Goal: Task Accomplishment & Management: Complete application form

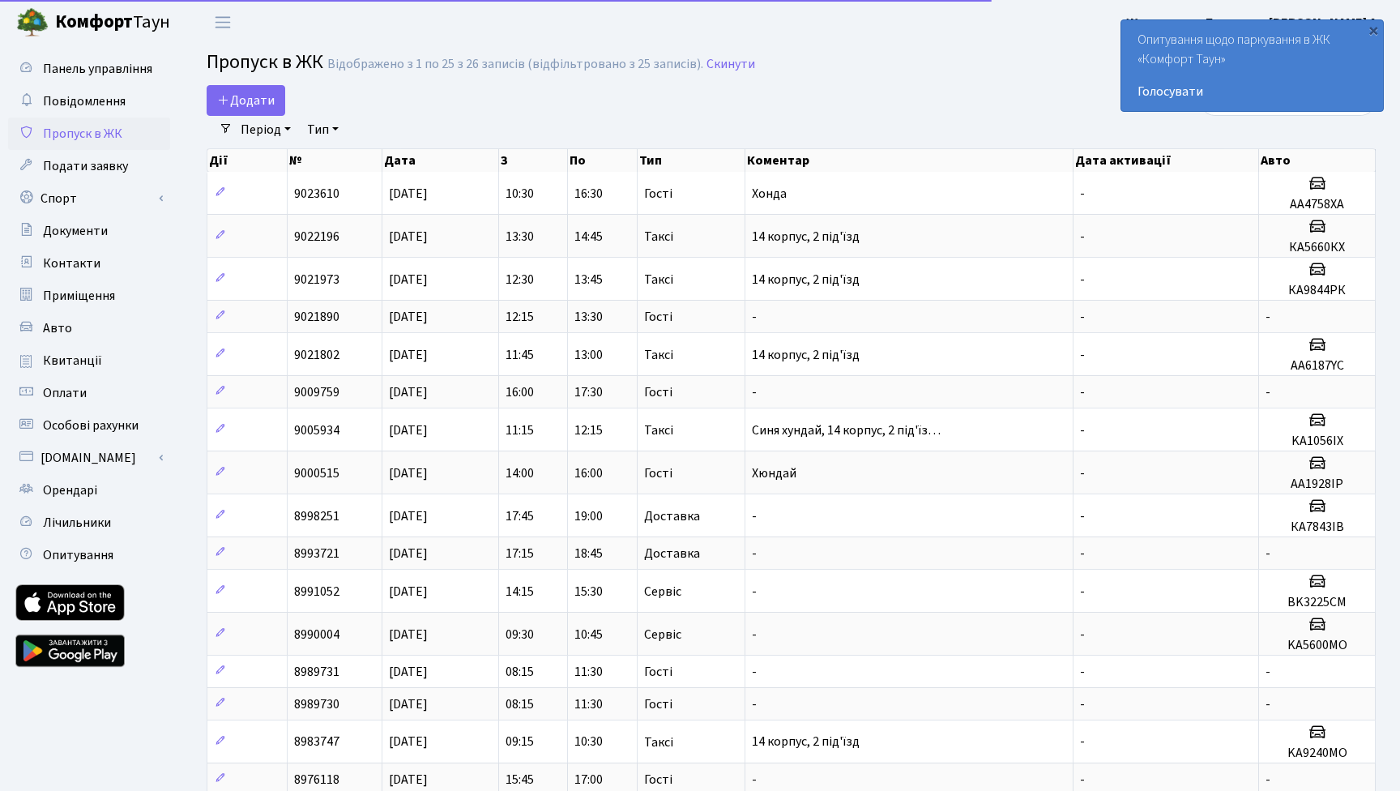
select select "25"
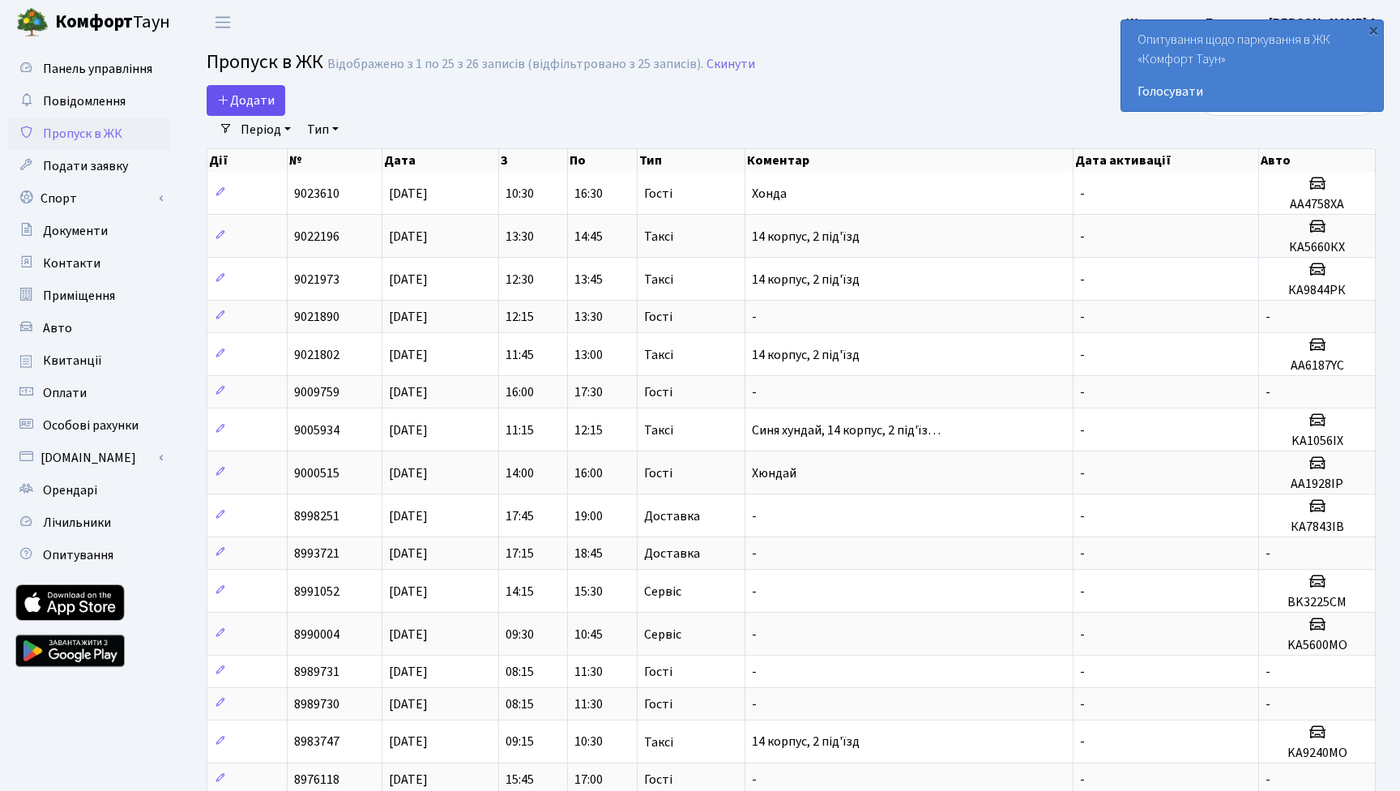
click at [266, 104] on span "Додати" at bounding box center [246, 101] width 58 height 18
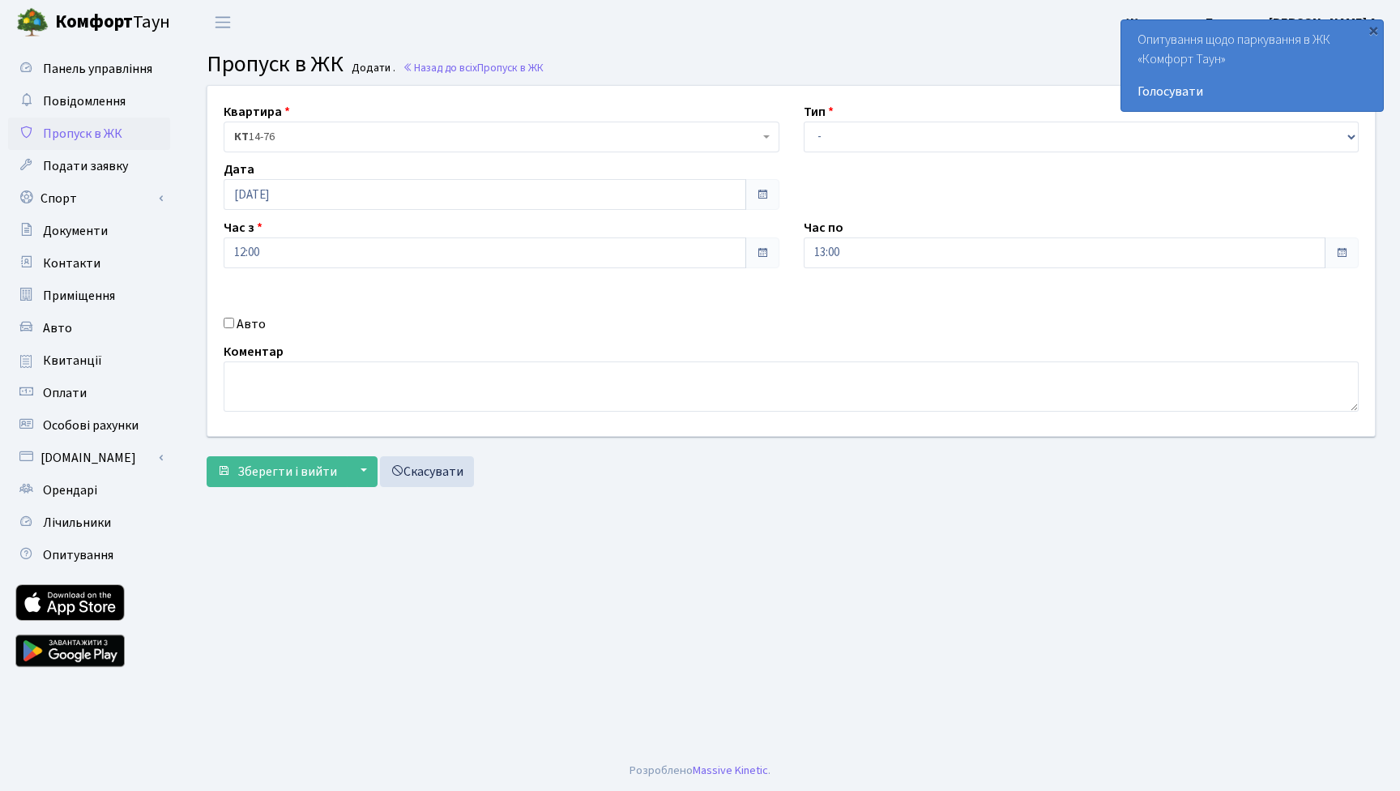
click at [227, 322] on input "Авто" at bounding box center [229, 323] width 11 height 11
checkbox input "true"
type input "КА2566СО"
click at [310, 468] on span "Зберегти і вийти" at bounding box center [287, 472] width 100 height 18
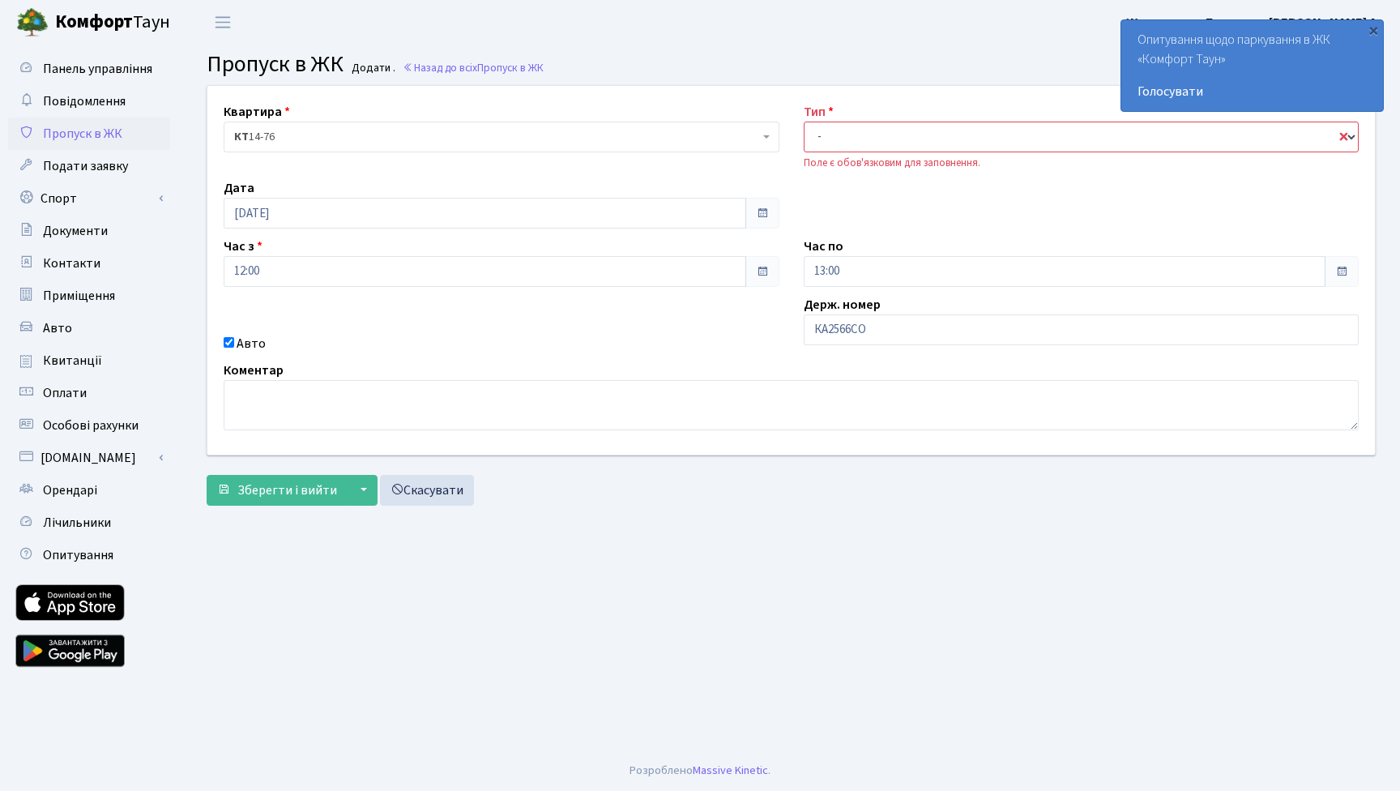
select select "3"
click at [304, 489] on span "Зберегти і вийти" at bounding box center [287, 490] width 100 height 18
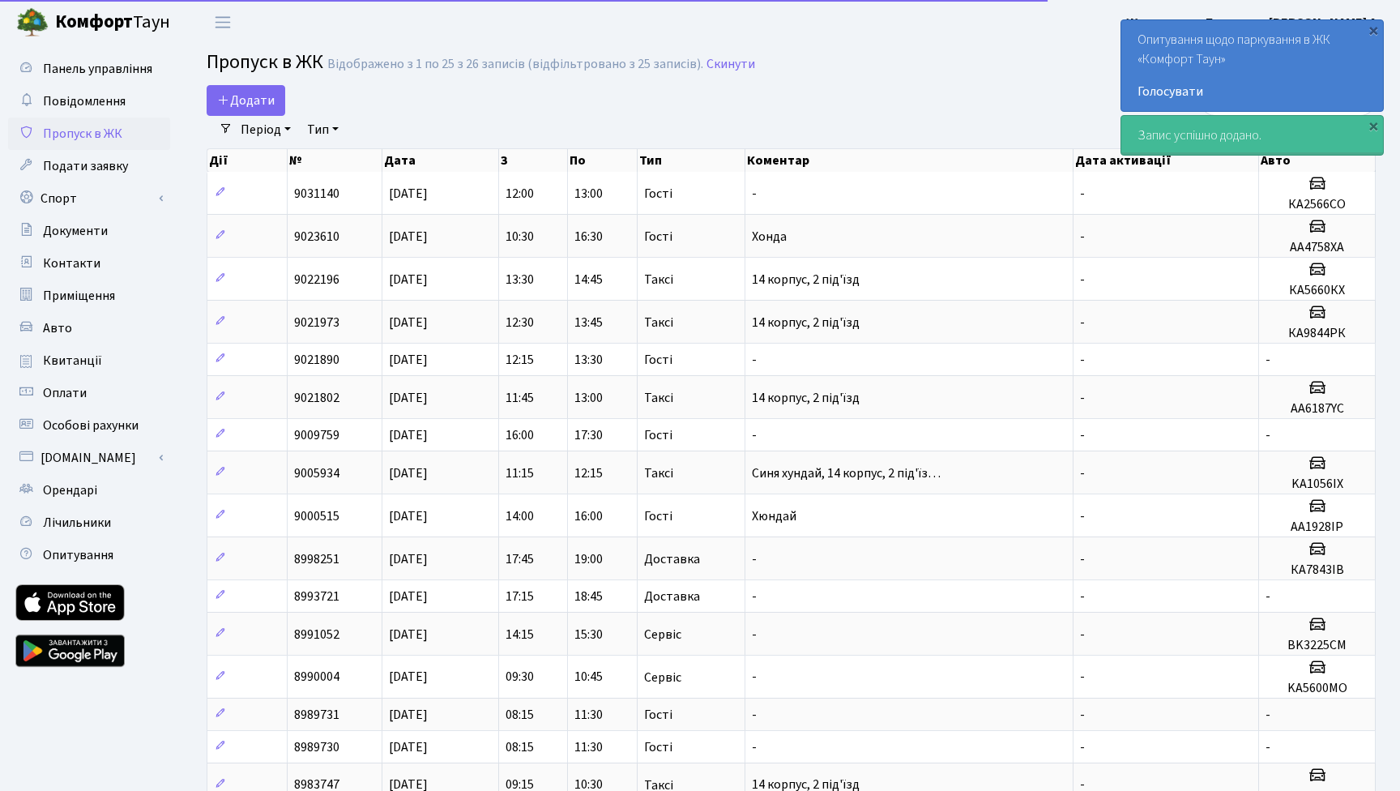
select select "25"
